Goal: Obtain resource: Download file/media

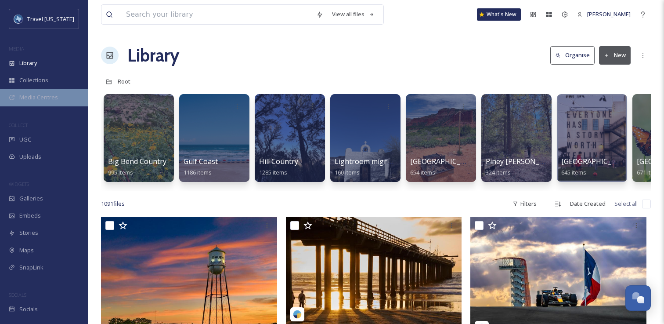
click at [51, 103] on div "Media Centres" at bounding box center [44, 97] width 88 height 17
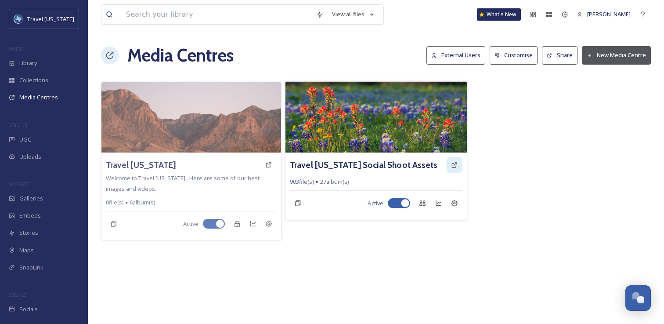
click at [454, 163] on icon at bounding box center [454, 164] width 7 height 7
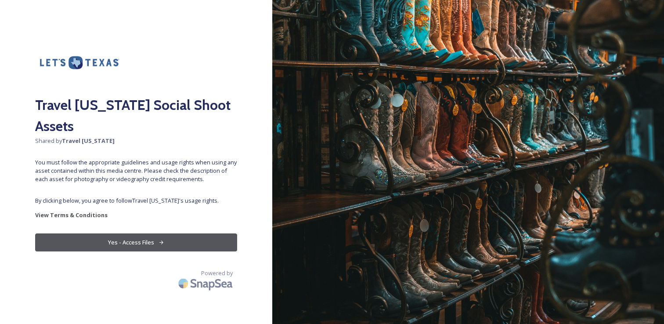
click at [141, 233] on button "Yes - Access Files" at bounding box center [136, 242] width 202 height 18
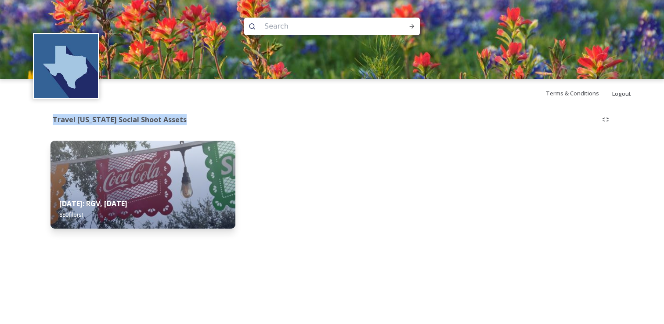
drag, startPoint x: 114, startPoint y: 109, endPoint x: 152, endPoint y: 128, distance: 42.8
click at [152, 128] on div "Travel [US_STATE] Social Shoot Assets [DATE]: RGV, [DATE] 880 file(s)" at bounding box center [332, 172] width 598 height 130
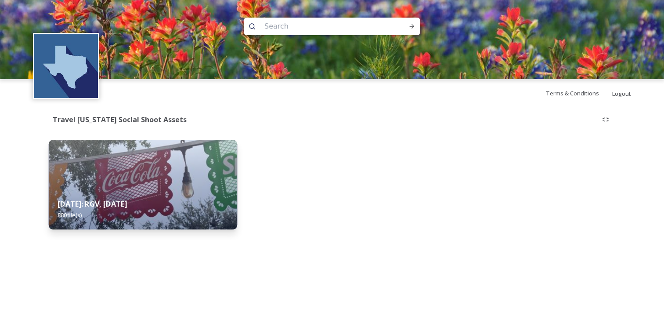
click at [142, 194] on div "[DATE]: RGV, [DATE] 880 file(s)" at bounding box center [143, 209] width 188 height 40
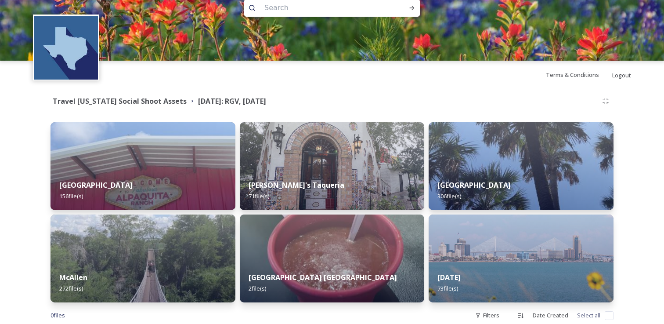
scroll to position [38, 0]
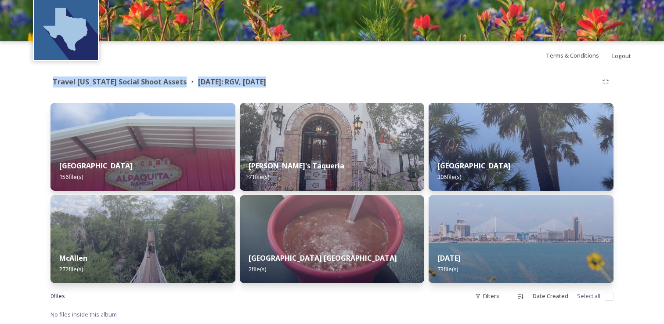
drag, startPoint x: 48, startPoint y: 87, endPoint x: 55, endPoint y: 98, distance: 13.2
click at [55, 98] on div "Shared by: Travel [US_STATE] Travel [US_STATE] Social Shoot Assets [DATE]: RGV,…" at bounding box center [332, 196] width 664 height 254
click at [45, 90] on div "Travel [US_STATE] Social Shoot Assets [DATE]: RGV, [DATE] Alpaquita Ranch 156 f…" at bounding box center [332, 196] width 598 height 254
drag, startPoint x: 41, startPoint y: 76, endPoint x: 41, endPoint y: 97, distance: 20.2
click at [41, 97] on span "Shared by: Travel [US_STATE]" at bounding box center [53, 90] width 40 height 32
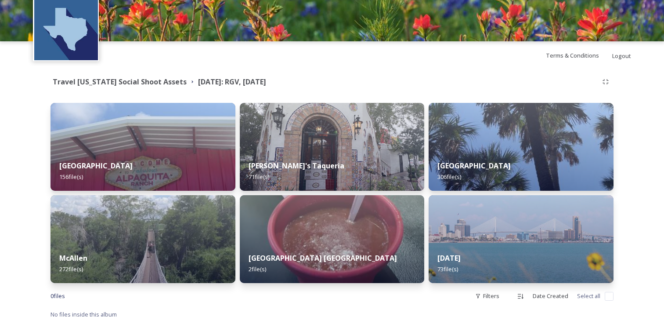
click at [36, 89] on span "Shared by: Travel [US_STATE]" at bounding box center [53, 90] width 40 height 32
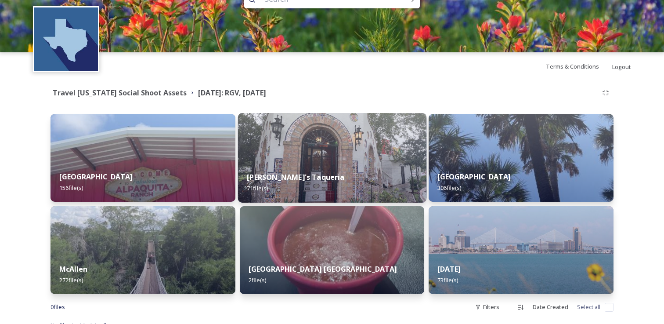
scroll to position [26, 0]
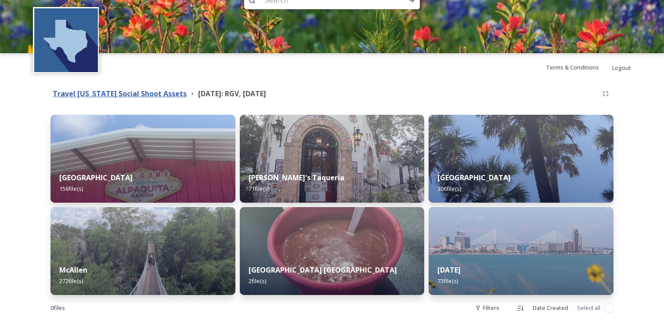
click at [145, 94] on strong "Travel [US_STATE] Social Shoot Assets" at bounding box center [120, 94] width 134 height 10
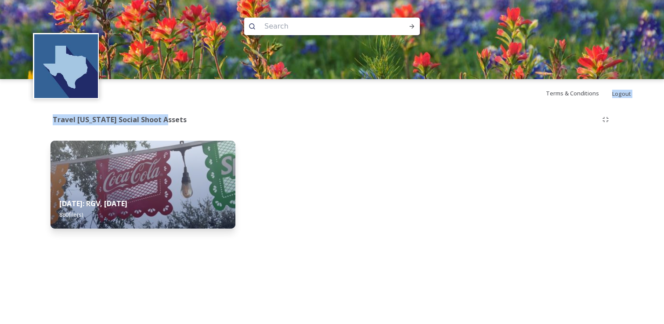
drag, startPoint x: 165, startPoint y: 100, endPoint x: 166, endPoint y: 120, distance: 20.2
click at [165, 120] on div "Terms & Conditions Logout Shared by: Travel [US_STATE] Travel [US_STATE] Social…" at bounding box center [332, 162] width 664 height 324
click at [166, 120] on div "Travel [US_STATE] Social Shoot Assets" at bounding box center [324, 119] width 547 height 11
drag, startPoint x: 175, startPoint y: 123, endPoint x: 157, endPoint y: 104, distance: 26.7
click at [157, 104] on div "Terms & Conditions Logout Shared by: Travel [US_STATE] Travel [US_STATE] Social…" at bounding box center [332, 162] width 664 height 324
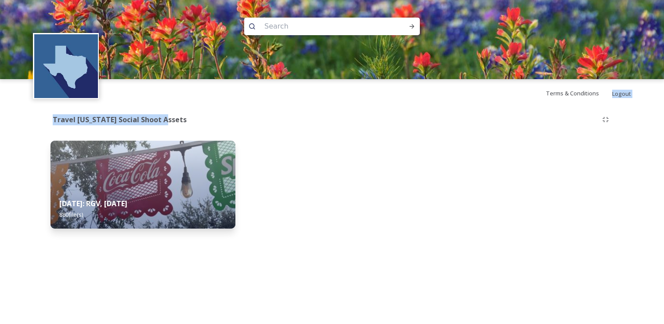
click at [157, 104] on div "Terms & Conditions Logout" at bounding box center [332, 93] width 664 height 28
